Goal: Information Seeking & Learning: Check status

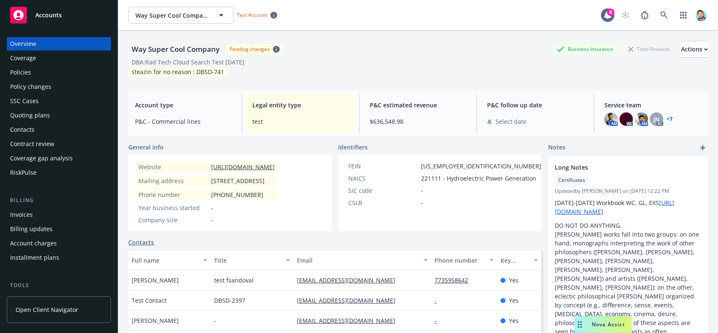
click at [47, 159] on div "Coverage gap analysis" at bounding box center [41, 157] width 63 height 13
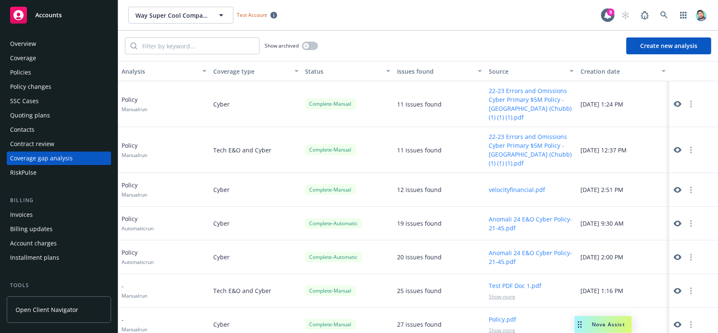
click at [690, 104] on icon "button" at bounding box center [691, 104] width 2 height 7
click at [674, 102] on icon at bounding box center [678, 104] width 8 height 6
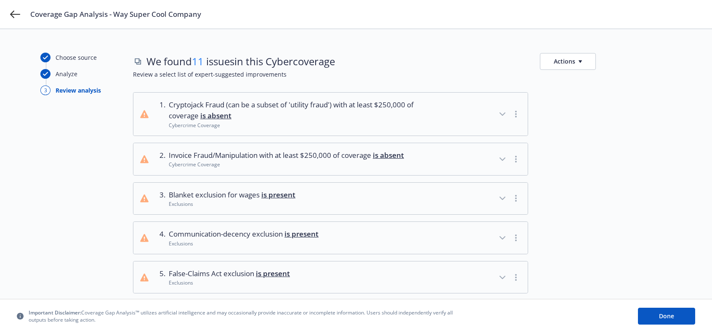
click at [587, 60] on button "Actions" at bounding box center [568, 61] width 56 height 17
click at [597, 101] on link "Copy full list of what we’ve checked for" at bounding box center [608, 96] width 136 height 17
click at [17, 15] on icon at bounding box center [15, 14] width 10 height 10
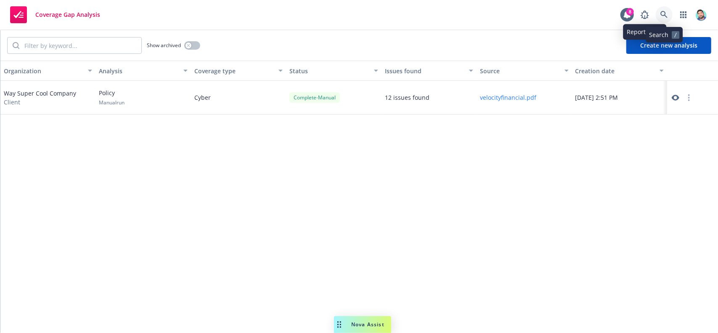
click at [665, 13] on icon at bounding box center [663, 14] width 7 height 7
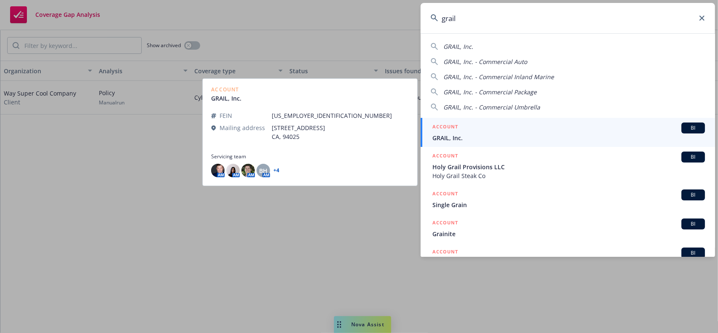
type input "grail"
click at [451, 140] on span "GRAIL, Inc." at bounding box center [568, 137] width 273 height 9
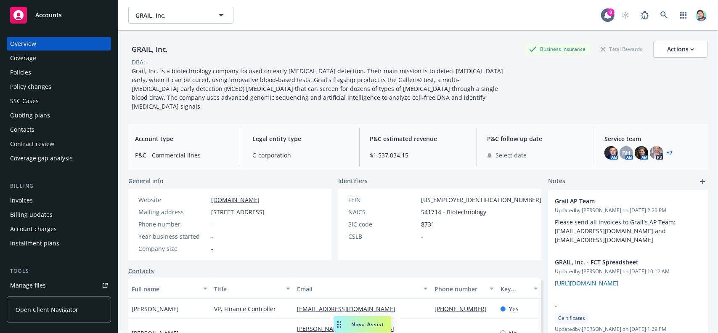
click at [61, 160] on div "Coverage gap analysis" at bounding box center [41, 157] width 63 height 13
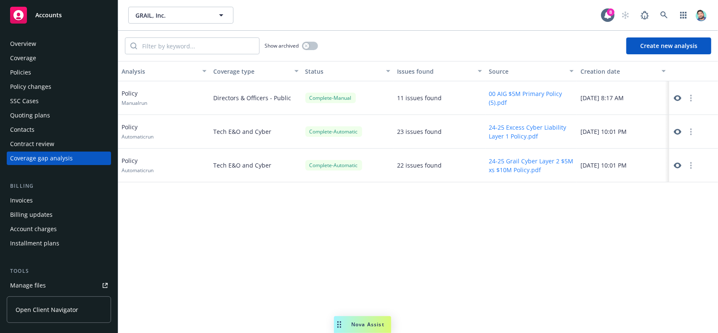
click at [680, 97] on icon at bounding box center [678, 98] width 8 height 6
click at [675, 130] on icon at bounding box center [678, 132] width 8 height 6
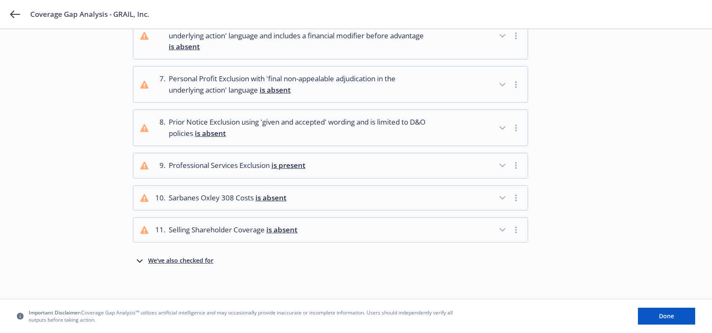
scroll to position [264, 0]
click at [207, 258] on div "We've also checked for" at bounding box center [180, 260] width 65 height 10
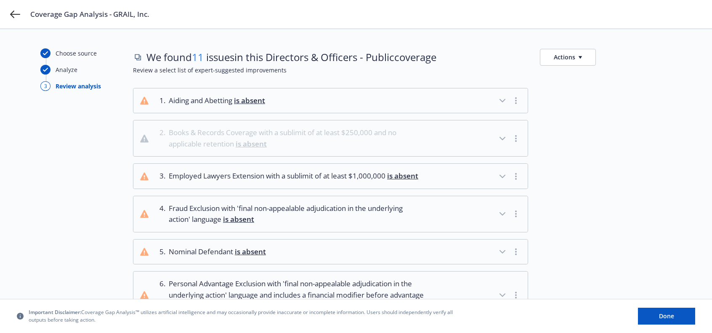
scroll to position [0, 0]
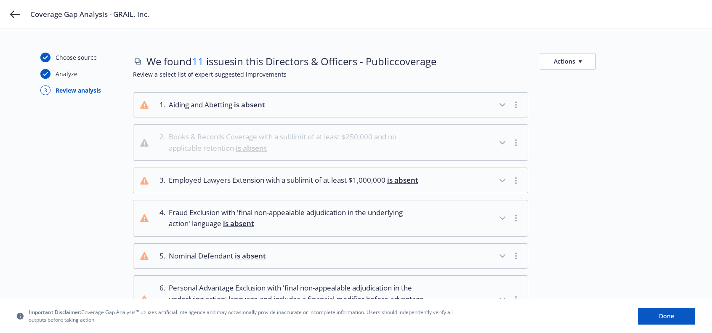
click at [580, 62] on button "Actions" at bounding box center [568, 61] width 56 height 17
click at [586, 93] on link "Copy full list of what we’ve checked for" at bounding box center [608, 96] width 136 height 17
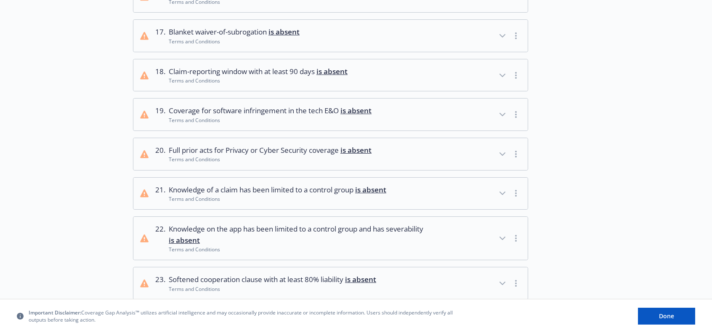
scroll to position [834, 0]
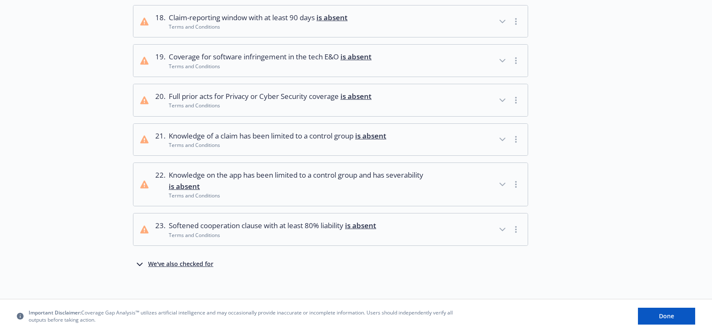
click at [182, 259] on div "We've also checked for" at bounding box center [180, 264] width 65 height 10
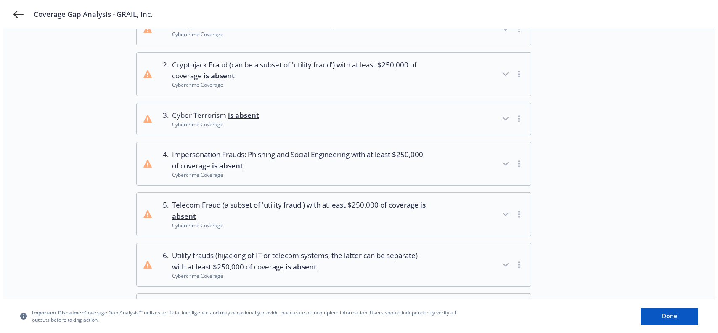
scroll to position [0, 0]
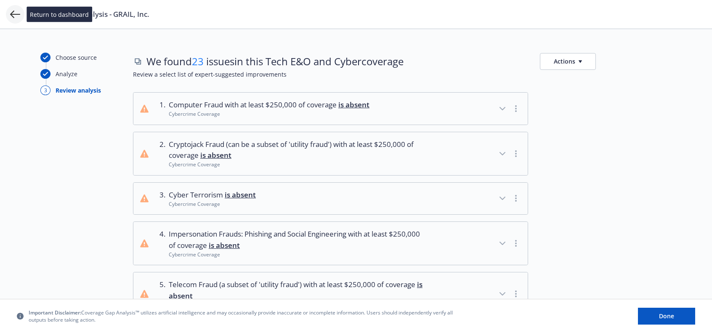
click at [14, 13] on icon at bounding box center [15, 14] width 10 height 10
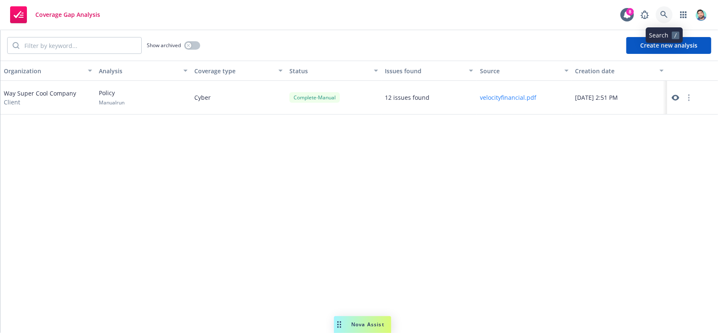
click at [665, 16] on icon at bounding box center [663, 14] width 7 height 7
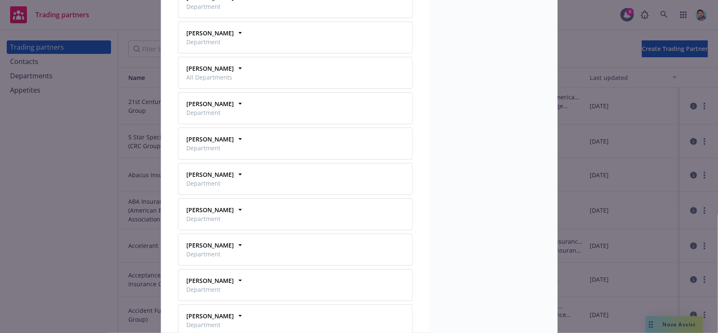
scroll to position [1356, 0]
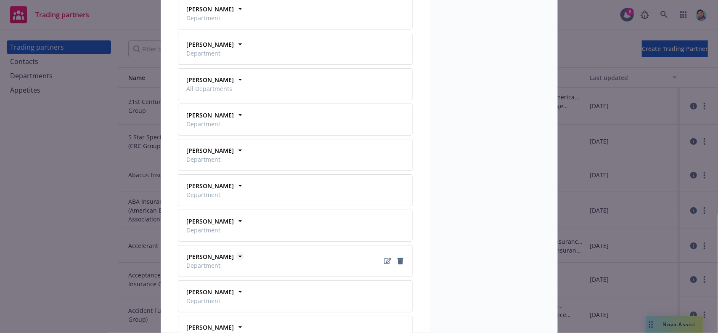
click at [220, 252] on strong "[PERSON_NAME]" at bounding box center [211, 256] width 48 height 8
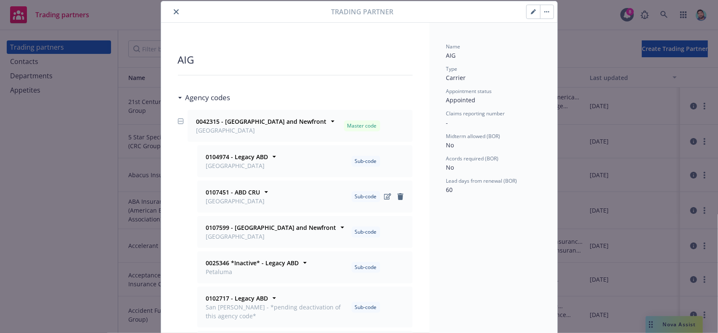
scroll to position [0, 0]
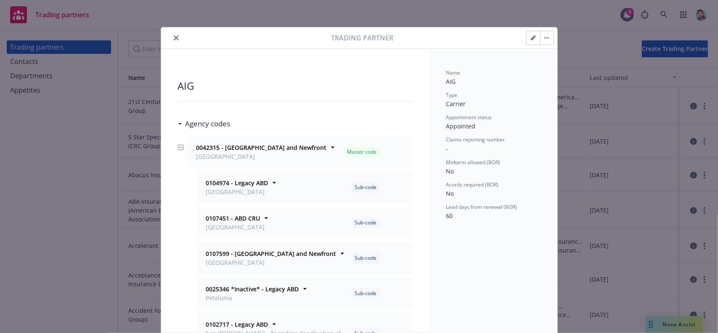
click at [174, 37] on icon "close" at bounding box center [176, 37] width 5 height 5
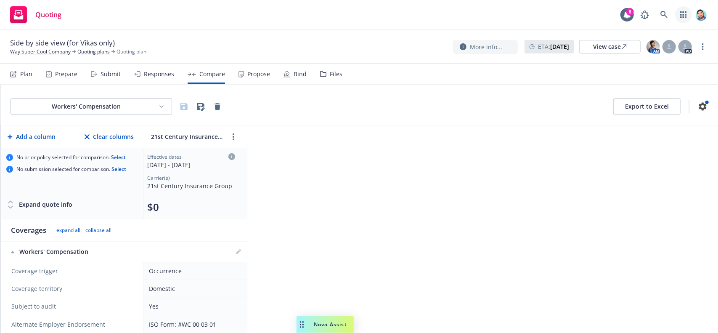
click at [687, 15] on link "button" at bounding box center [683, 14] width 17 height 17
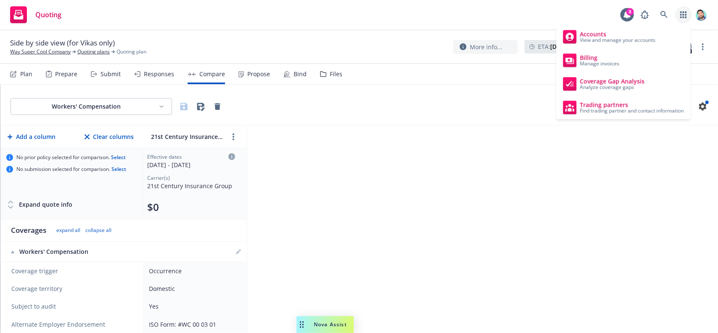
click at [687, 15] on link "button" at bounding box center [683, 14] width 17 height 17
